Goal: Navigation & Orientation: Go to known website

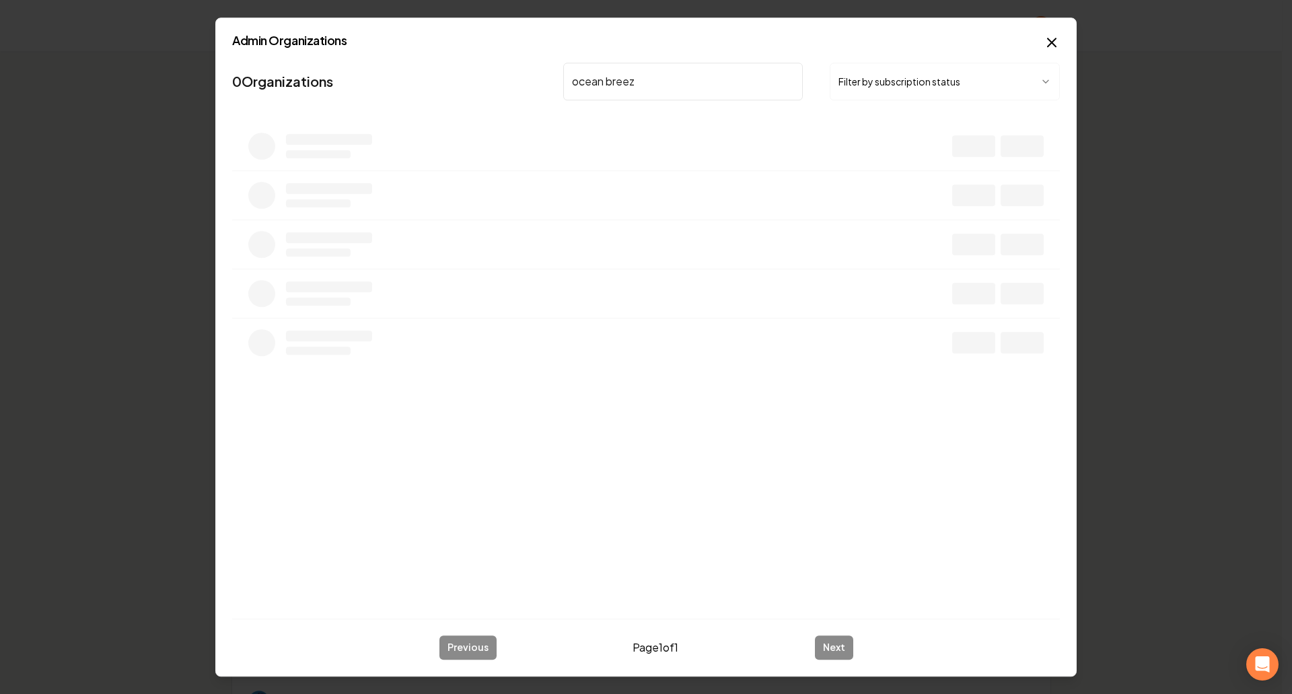
type input "ocean breeze"
click at [887, 159] on button "Overview" at bounding box center [897, 151] width 60 height 24
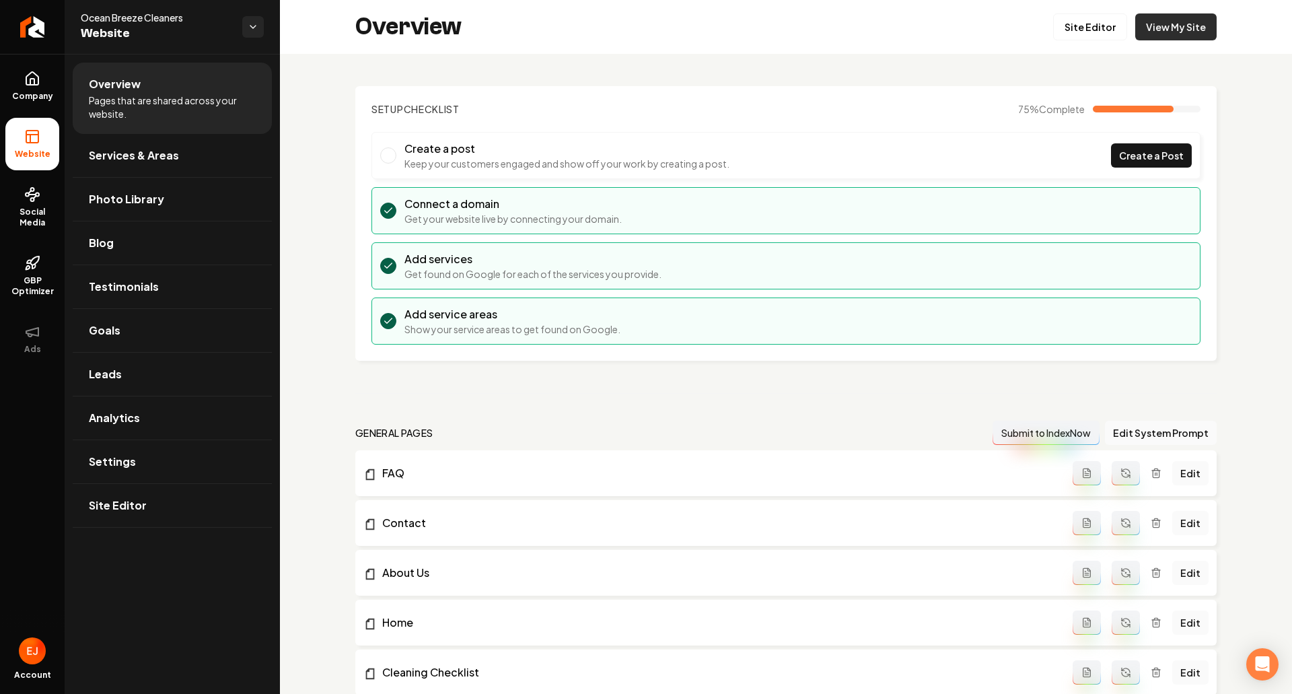
click at [1151, 26] on link "View My Site" at bounding box center [1175, 26] width 81 height 27
